Goal: Browse casually: Explore the website without a specific task or goal

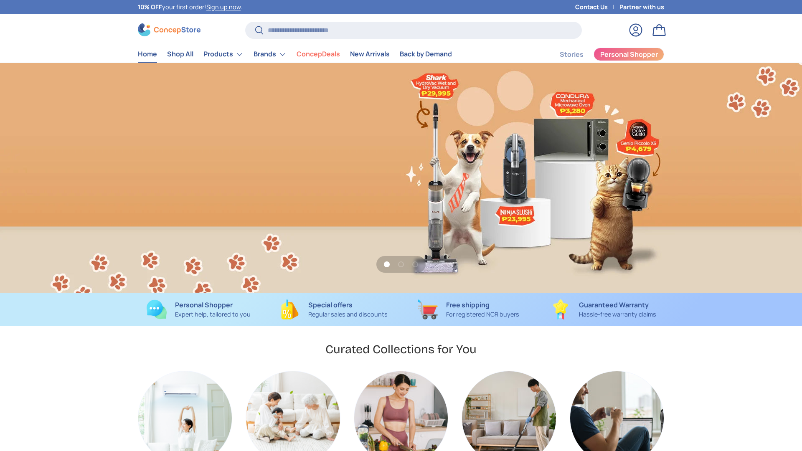
scroll to position [0, 802]
